Goal: Task Accomplishment & Management: Manage account settings

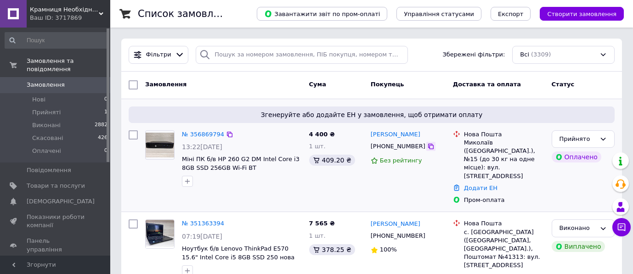
click at [427, 149] on icon at bounding box center [430, 146] width 7 height 7
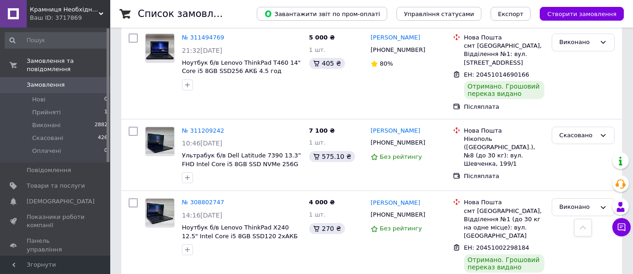
scroll to position [1590, 0]
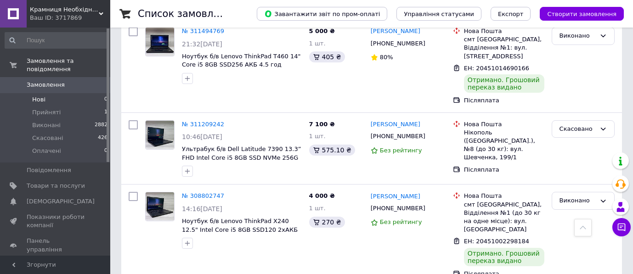
click at [61, 93] on li "Нові 0" at bounding box center [56, 99] width 113 height 13
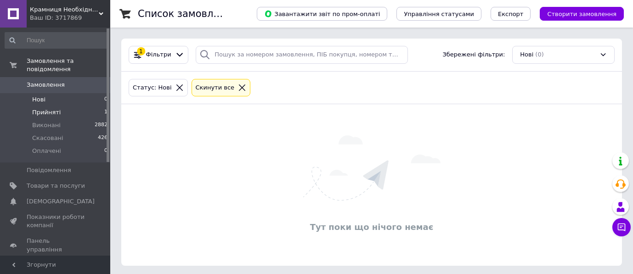
click at [55, 108] on span "Прийняті" at bounding box center [46, 112] width 28 height 8
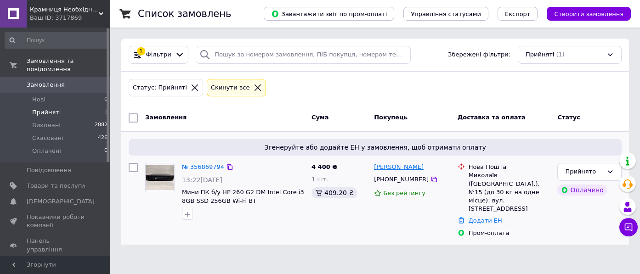
click at [397, 168] on link "[PERSON_NAME]" at bounding box center [399, 167] width 50 height 9
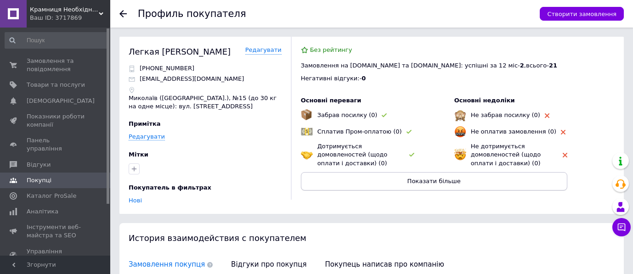
click at [468, 180] on button "Показати більше" at bounding box center [434, 181] width 266 height 18
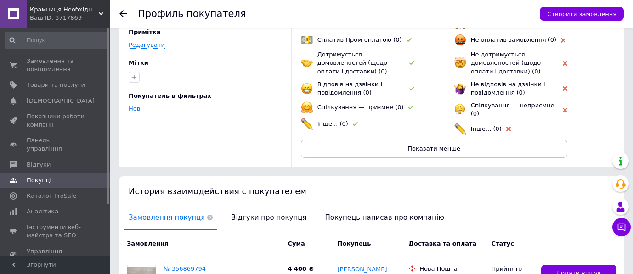
scroll to position [184, 0]
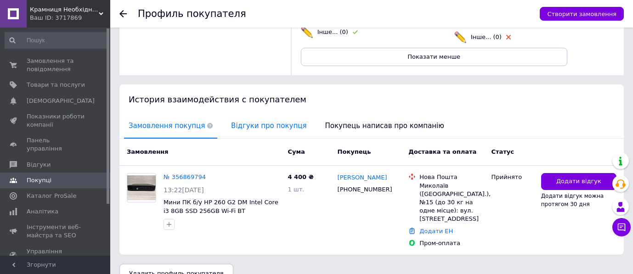
click at [256, 116] on span "Відгуки про покупця" at bounding box center [268, 125] width 84 height 23
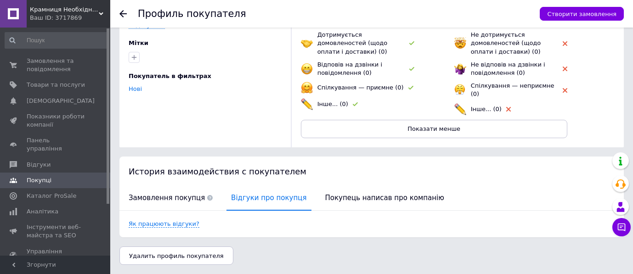
scroll to position [107, 0]
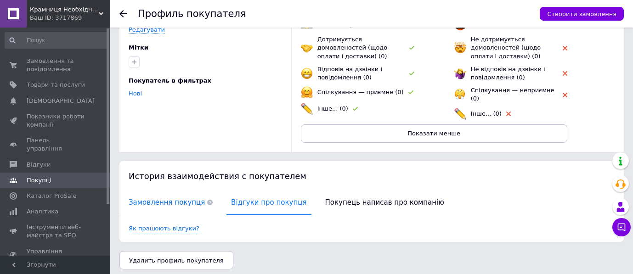
click at [184, 193] on span "Замовлення покупця" at bounding box center [170, 202] width 93 height 23
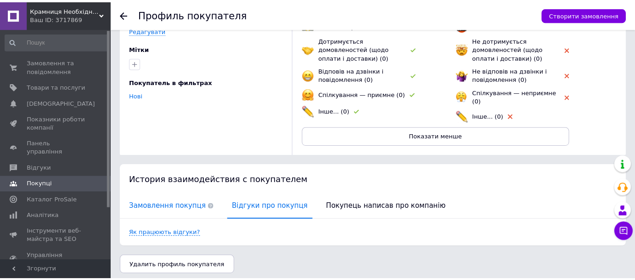
scroll to position [184, 0]
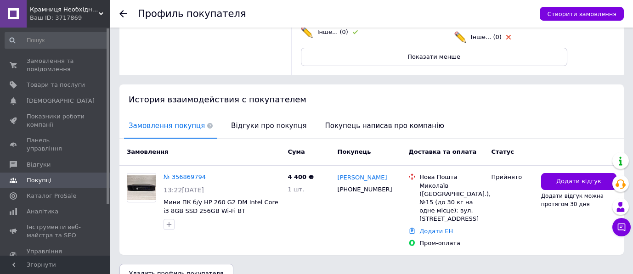
click at [207, 123] on use at bounding box center [210, 126] width 6 height 6
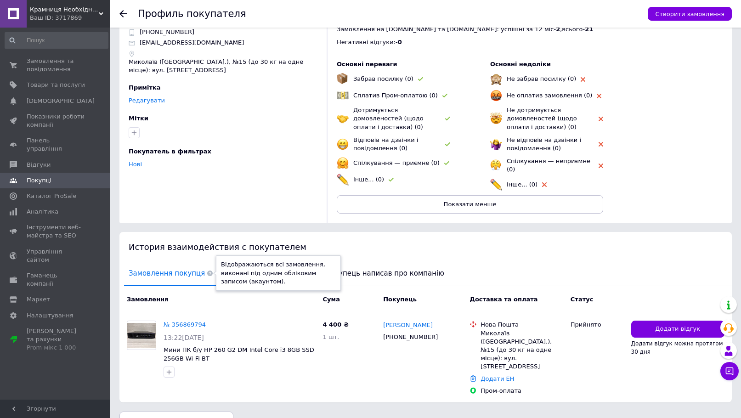
scroll to position [0, 0]
